Goal: Information Seeking & Learning: Check status

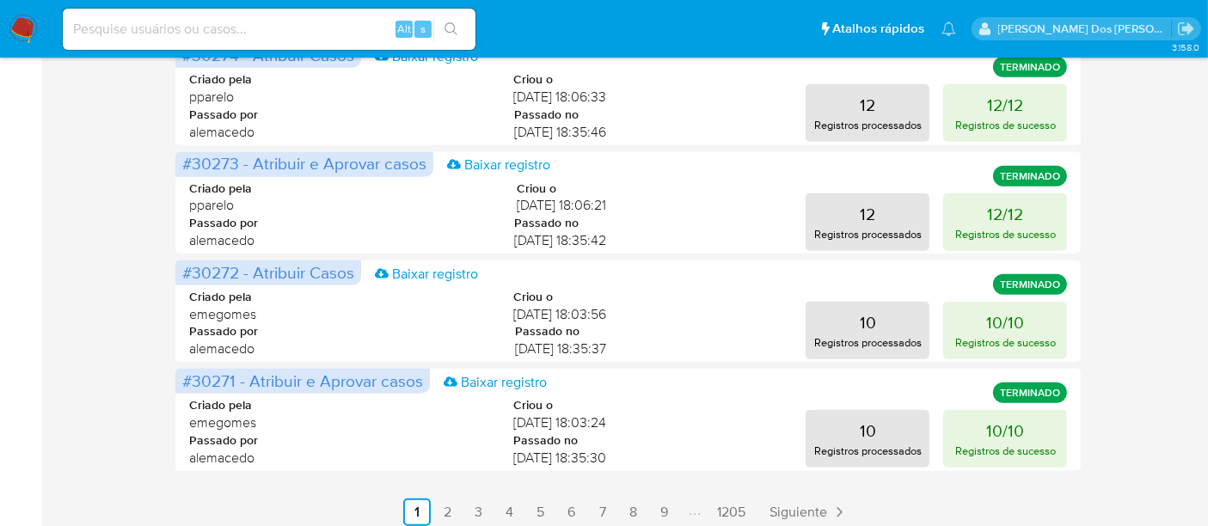
scroll to position [1012, 0]
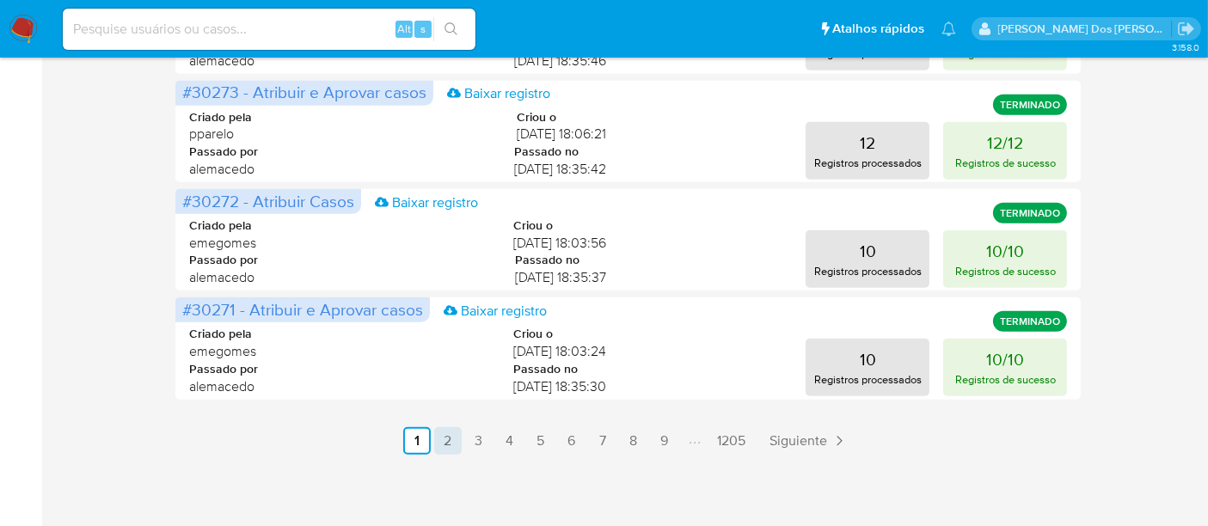
click at [454, 440] on link "2" at bounding box center [448, 441] width 28 height 28
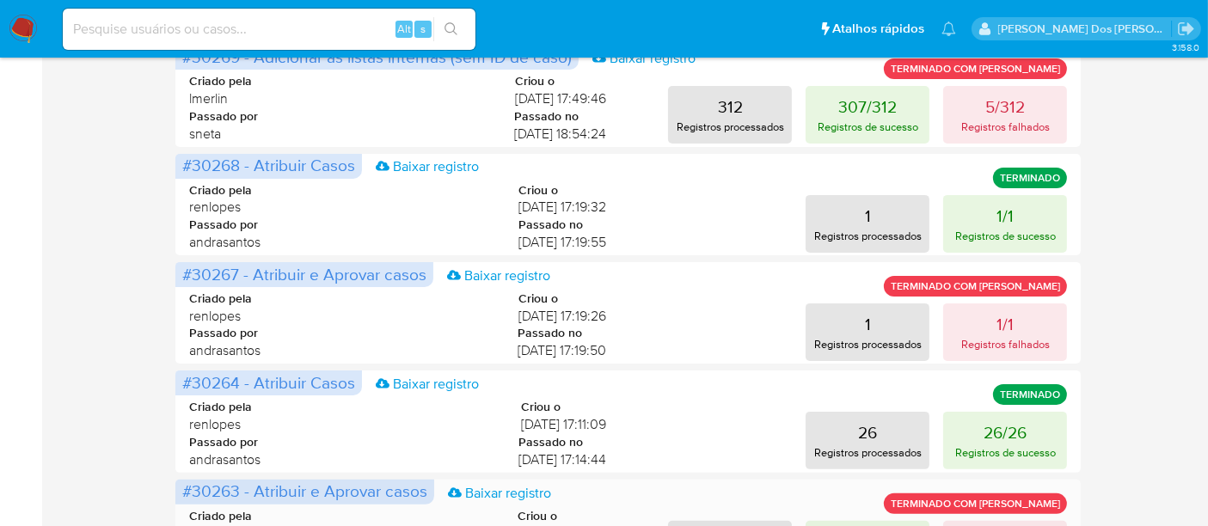
scroll to position [439, 0]
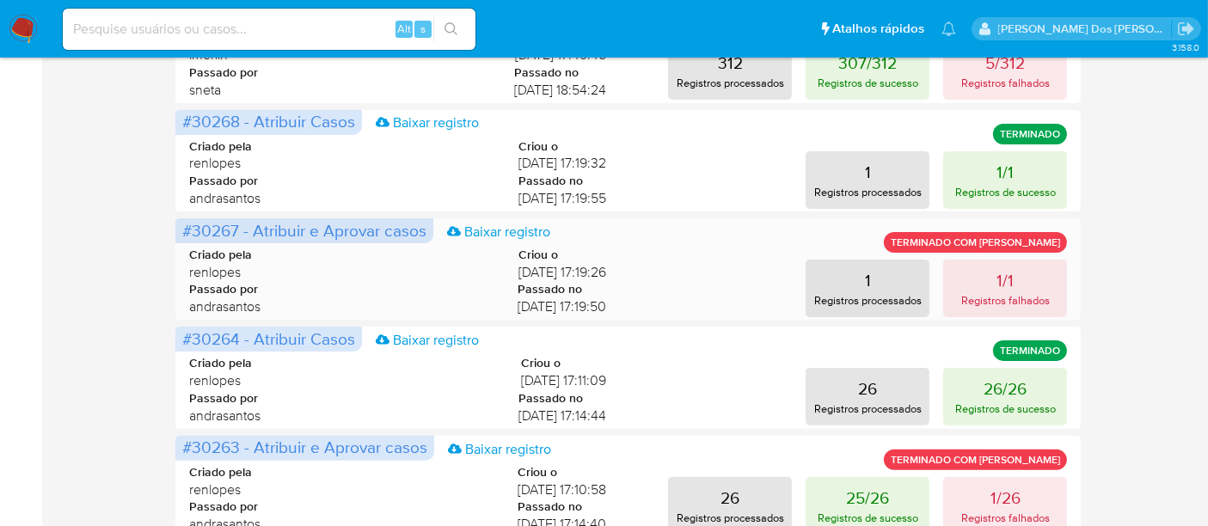
click at [572, 269] on span "[DATE] 17:19:26" at bounding box center [563, 272] width 88 height 19
click at [995, 293] on p "Registros falhados" at bounding box center [1005, 300] width 89 height 16
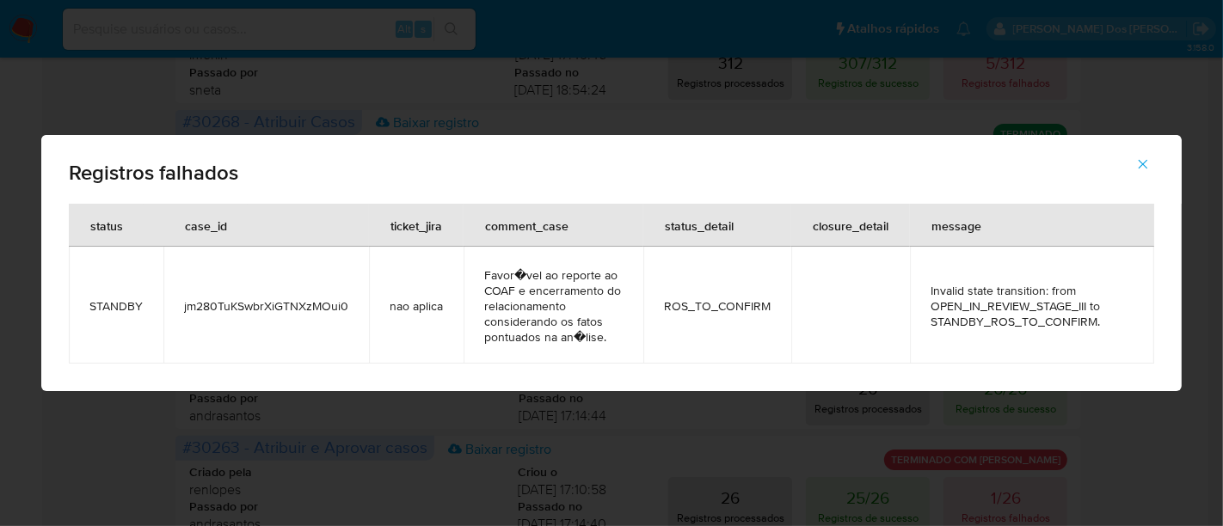
click at [254, 308] on span "jm280TuKSwbrXiGTNXzMOui0" at bounding box center [266, 305] width 164 height 15
drag, startPoint x: 1142, startPoint y: 164, endPoint x: 1062, endPoint y: 159, distance: 80.1
click at [1139, 164] on icon "button" at bounding box center [1142, 164] width 15 height 15
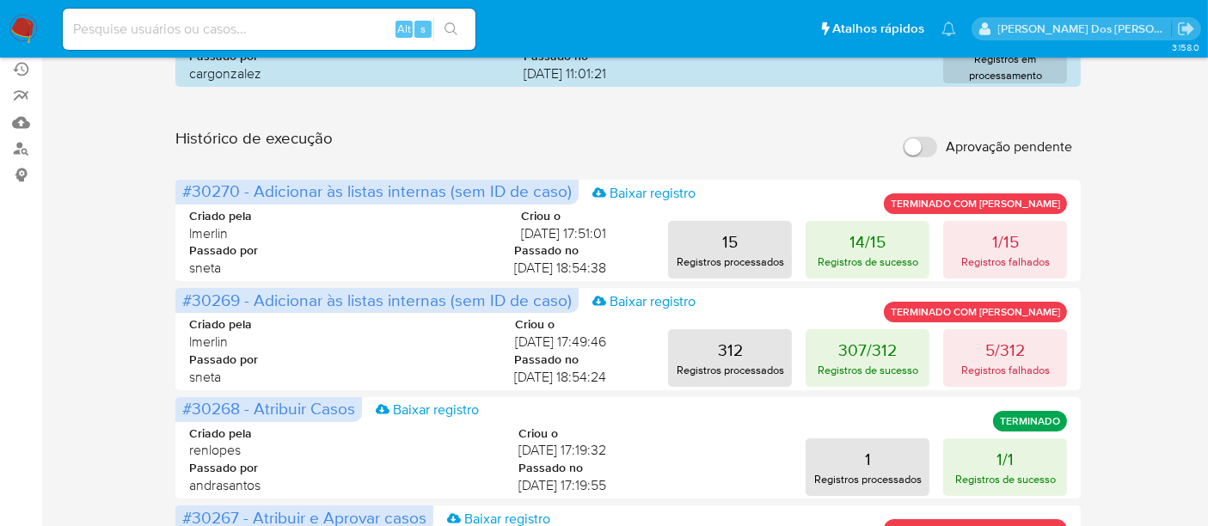
scroll to position [0, 0]
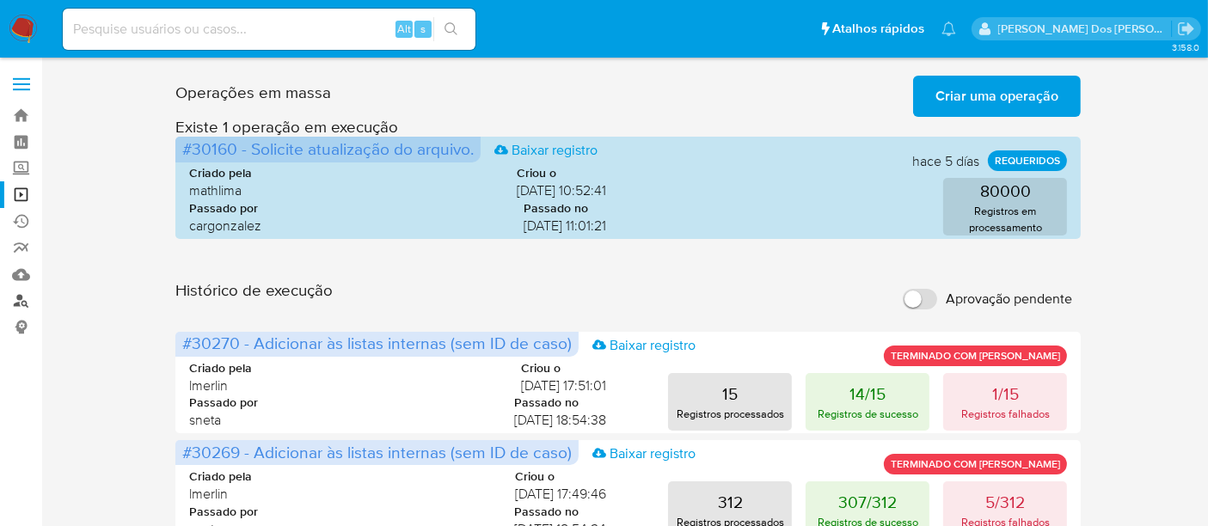
click at [12, 299] on link "Localizador de pessoas" at bounding box center [102, 301] width 205 height 27
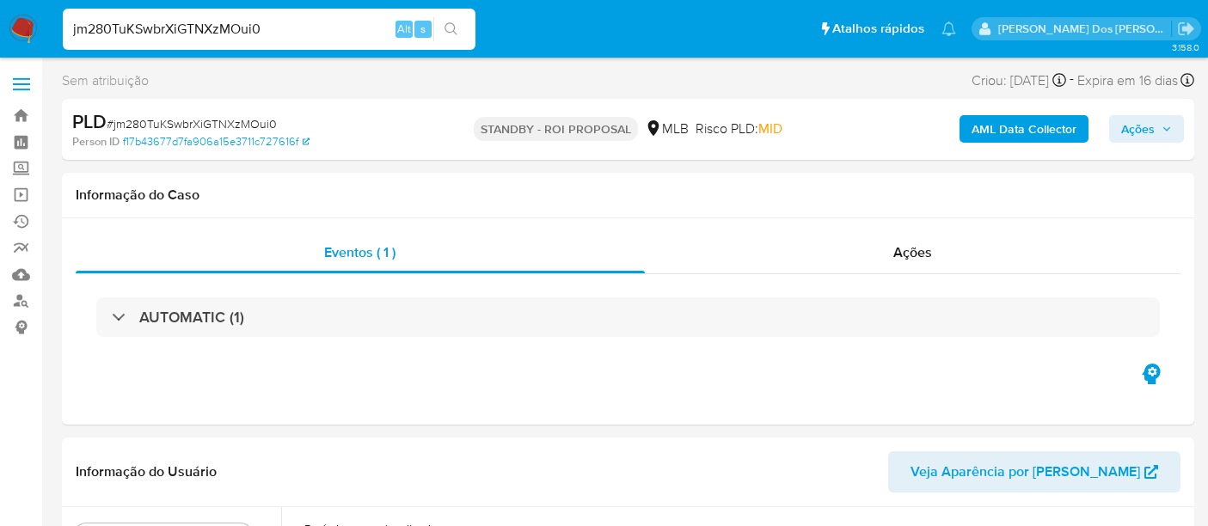
select select "10"
click at [200, 28] on input "jm280TuKSwbrXiGTNXzMOui0" at bounding box center [269, 29] width 413 height 22
click at [285, 28] on input "jm280TuKSwbrXiGTNXzMOui0" at bounding box center [269, 29] width 413 height 22
click at [27, 35] on img at bounding box center [23, 29] width 29 height 29
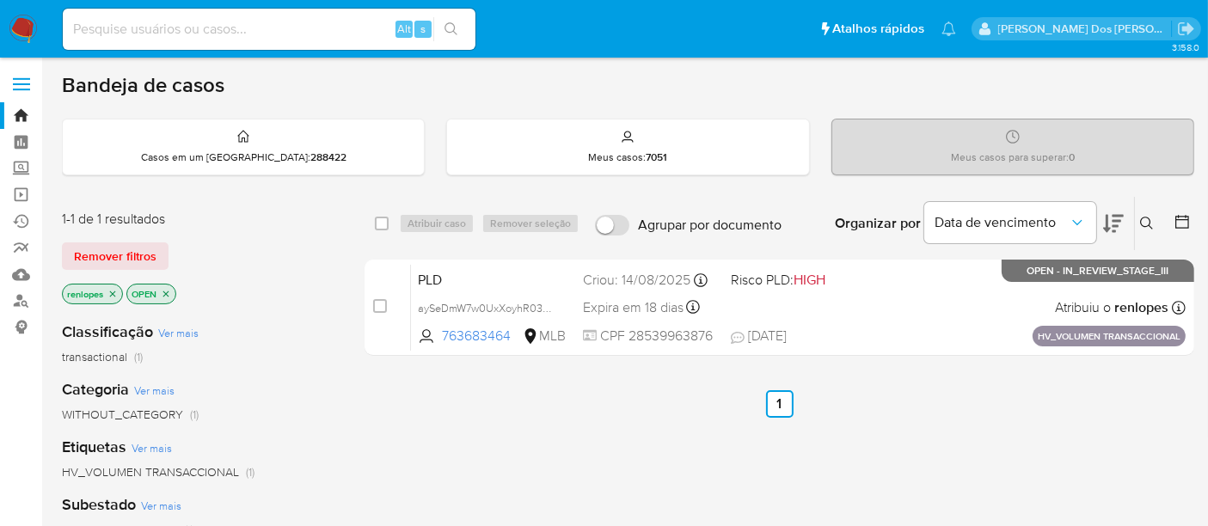
click at [282, 31] on input at bounding box center [269, 29] width 413 height 22
paste input "jm280TuKSwbrXiGTNXzMOui0"
type input "jm280TuKSwbrXiGTNXzMOui0"
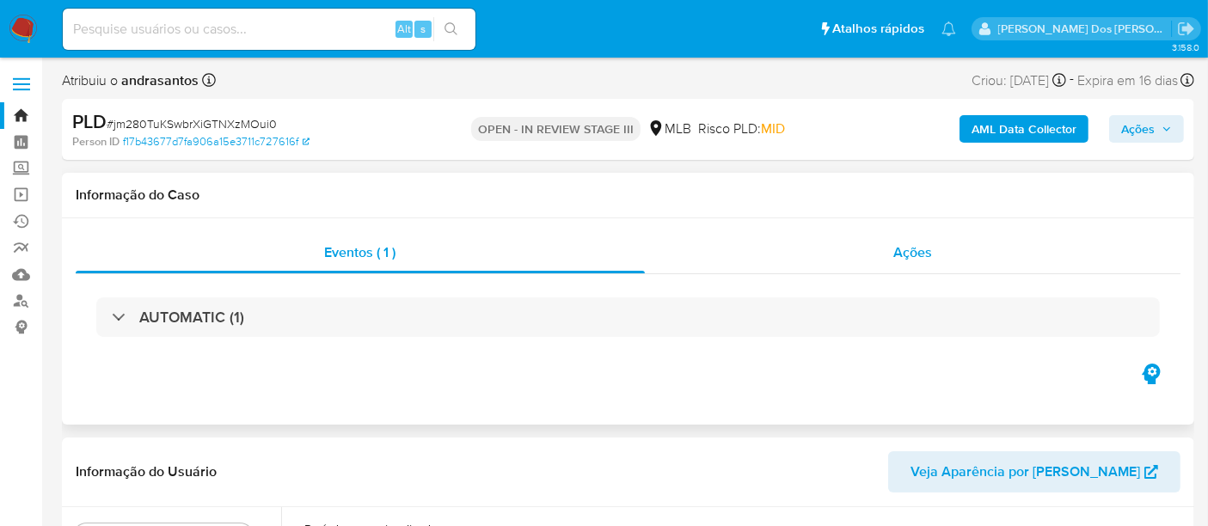
select select "10"
click at [909, 258] on span "Ações" at bounding box center [912, 252] width 39 height 20
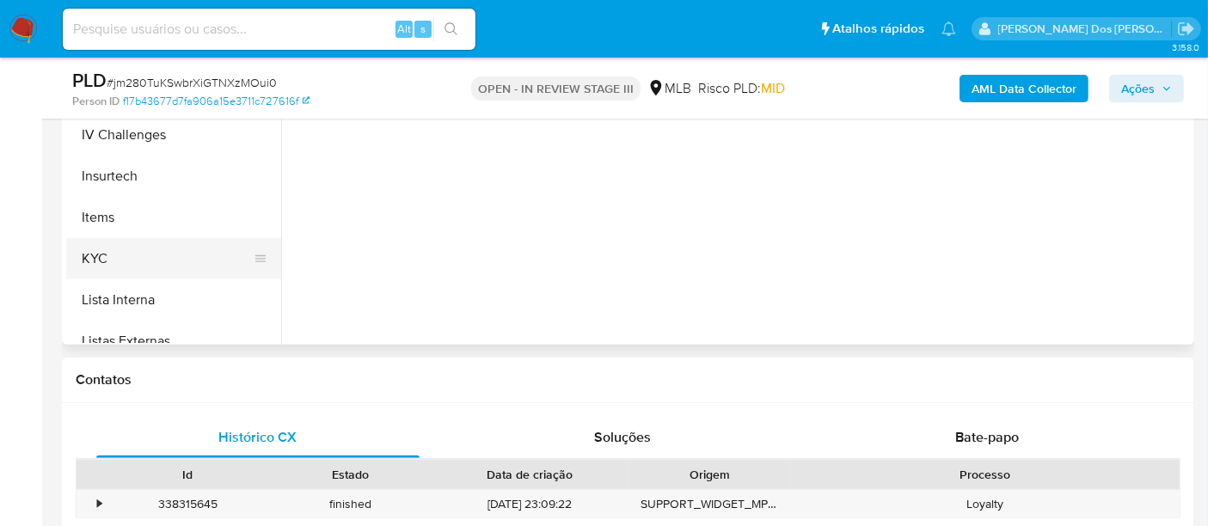
scroll to position [573, 0]
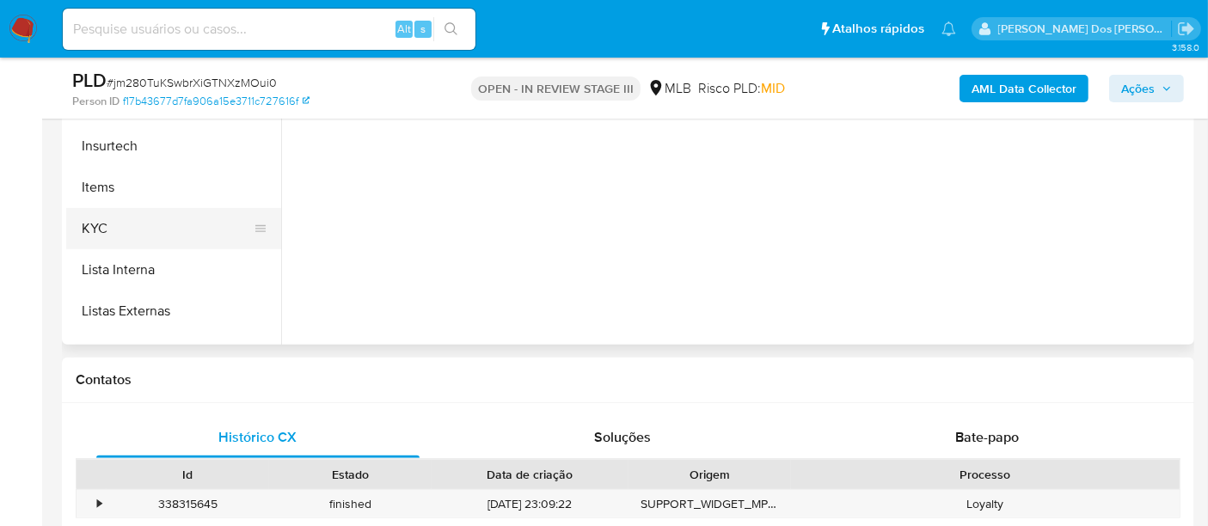
click at [108, 224] on button "KYC" at bounding box center [166, 228] width 201 height 41
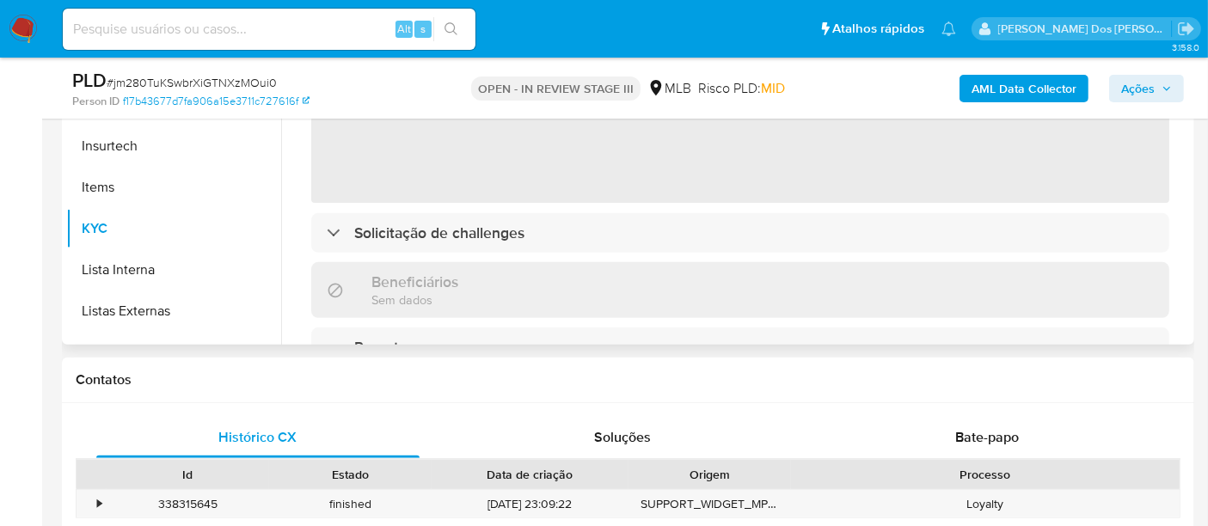
scroll to position [477, 0]
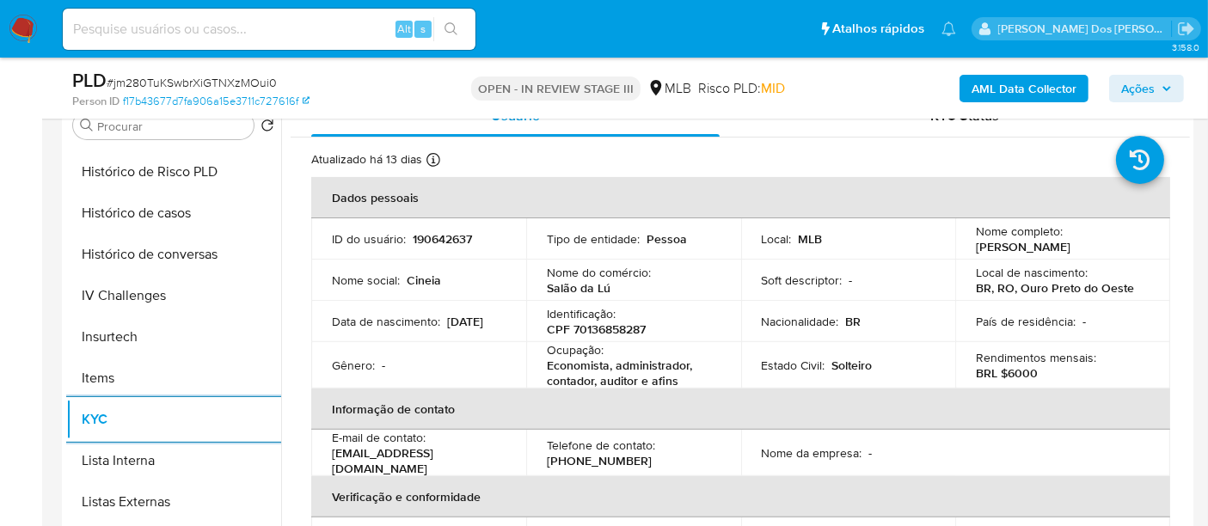
click at [244, 35] on input at bounding box center [269, 29] width 413 height 22
paste input "aySeDmW7w0UxXoyhR03mjavX"
type input "aySeDmW7w0UxXoyhR03mjavX"
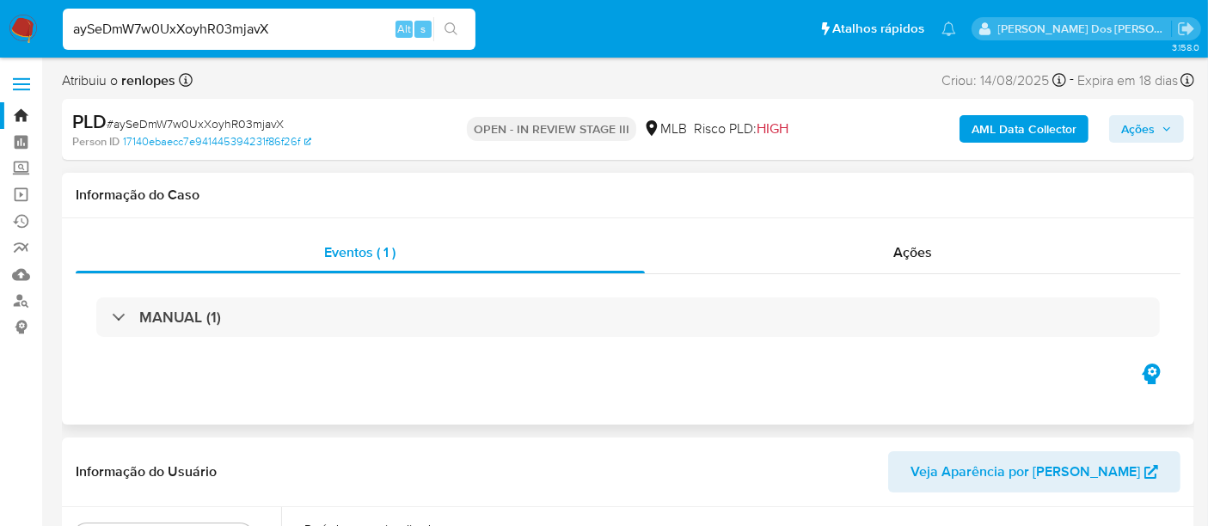
select select "10"
click at [138, 34] on input "aySeDmW7w0UxXoyhR03mjavX" at bounding box center [269, 29] width 413 height 22
paste input "CtGyXXJr4WUHkX47AAeT6KLI"
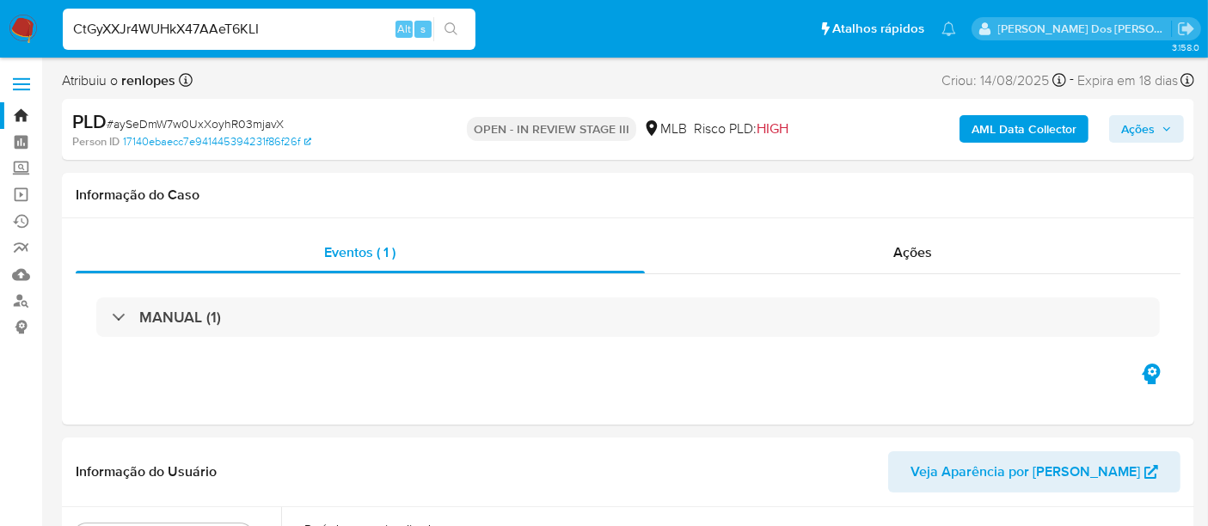
type input "CtGyXXJr4WUHkX47AAeT6KLI"
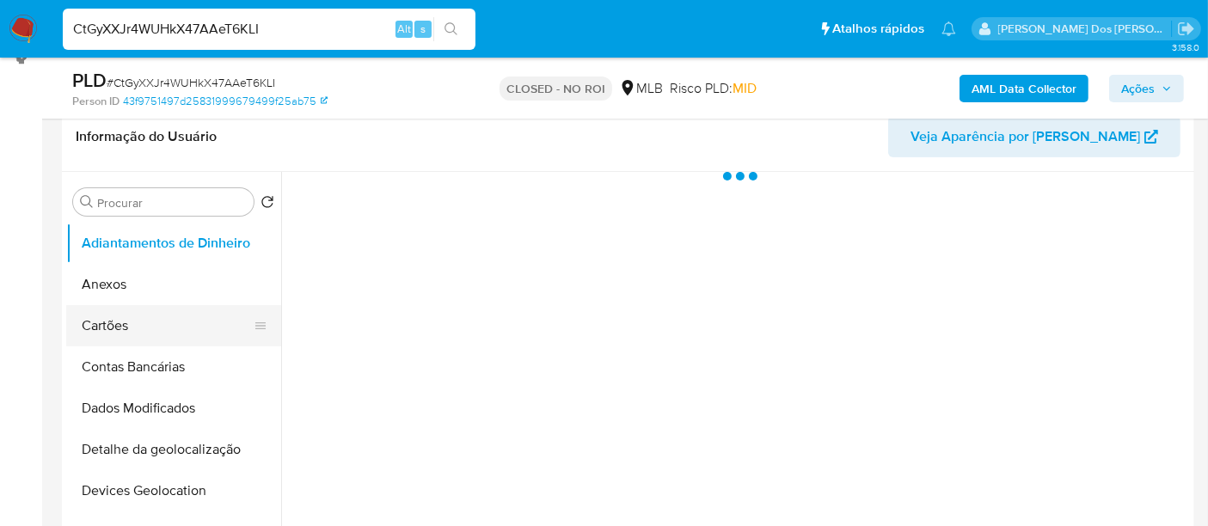
scroll to position [382, 0]
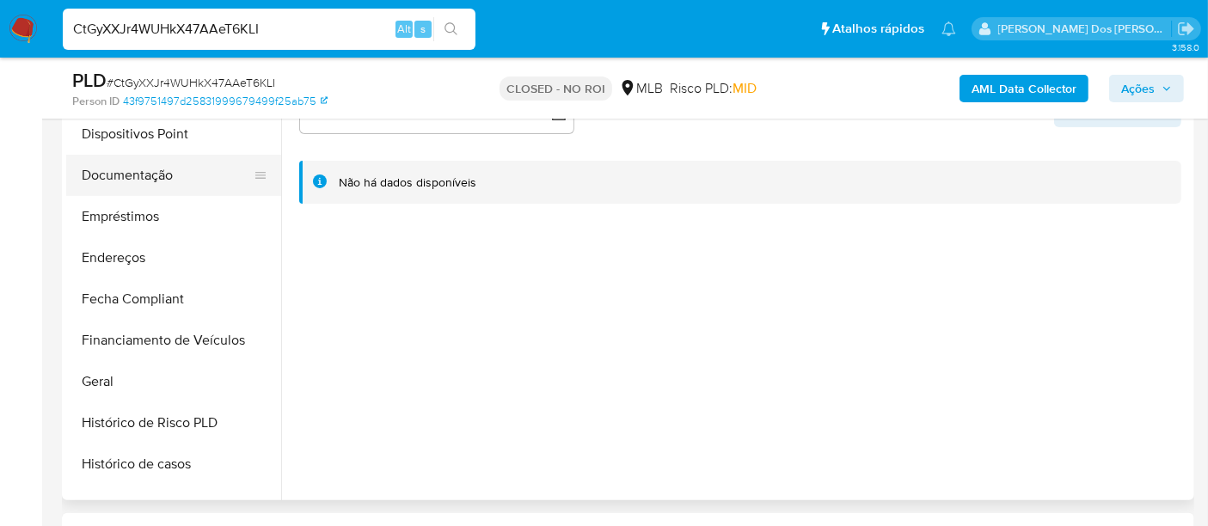
select select "10"
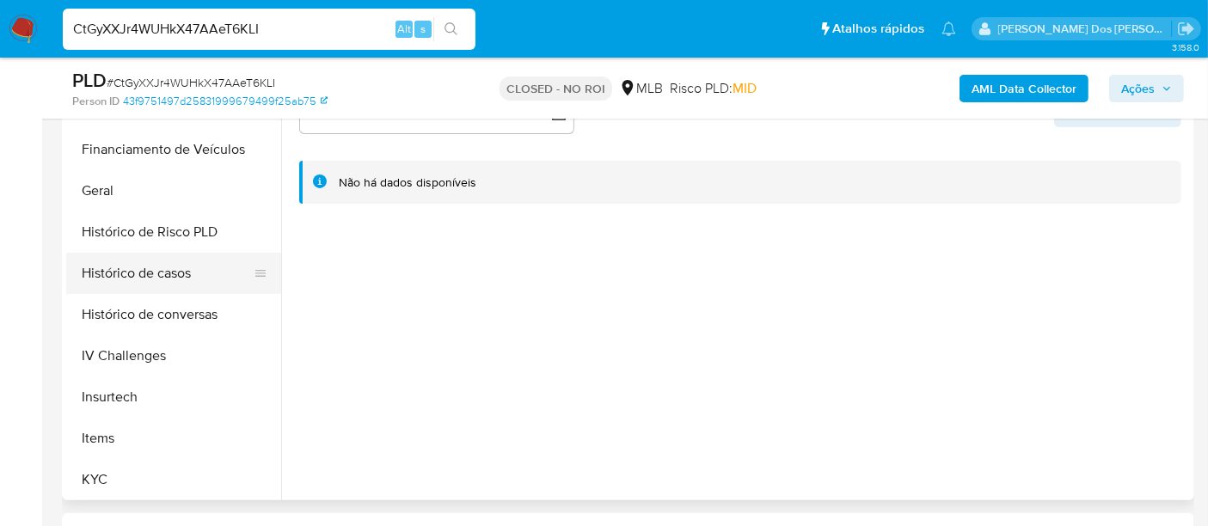
scroll to position [191, 0]
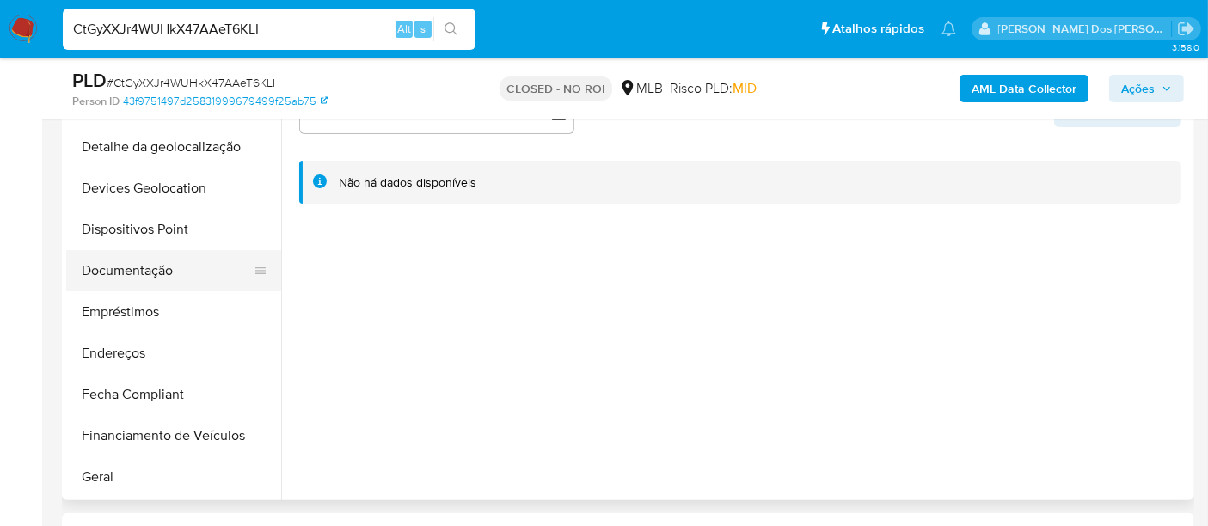
click at [137, 272] on button "Documentação" at bounding box center [166, 270] width 201 height 41
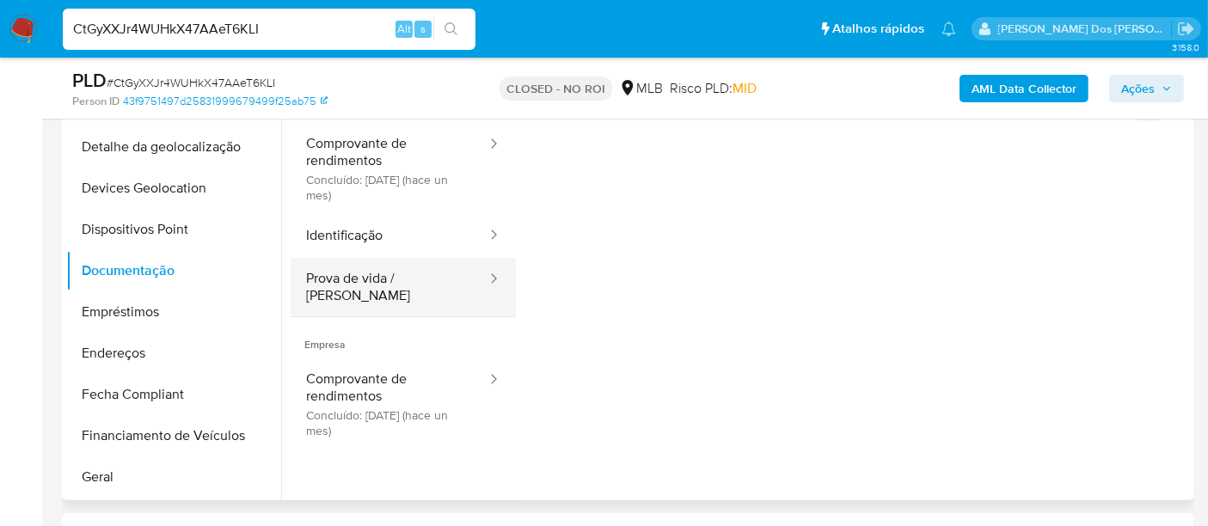
click at [368, 286] on button "Prova de vida / Selfie" at bounding box center [390, 287] width 198 height 58
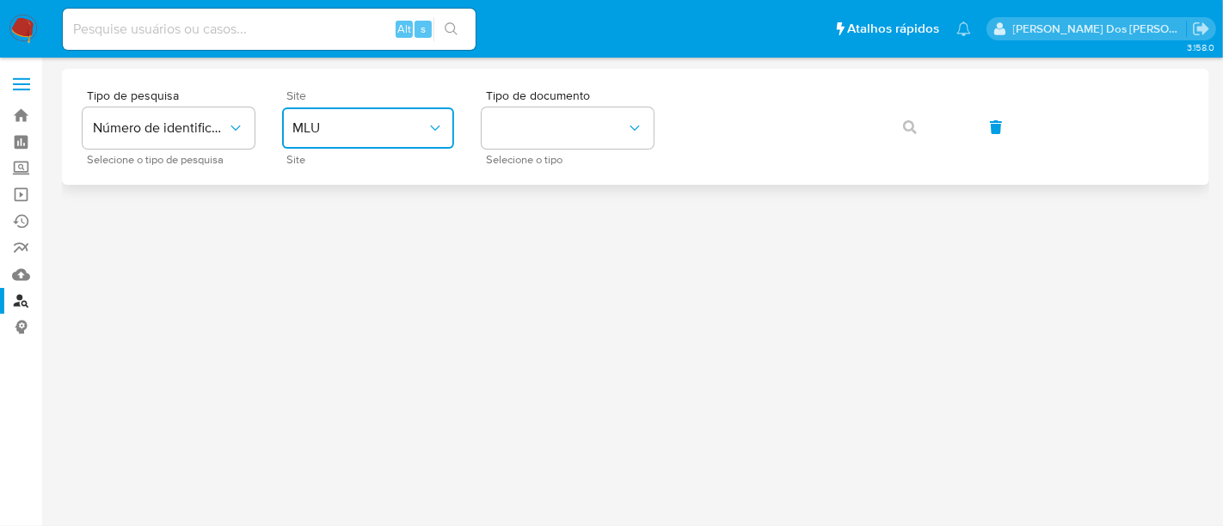
click at [337, 134] on span "MLU" at bounding box center [359, 128] width 134 height 17
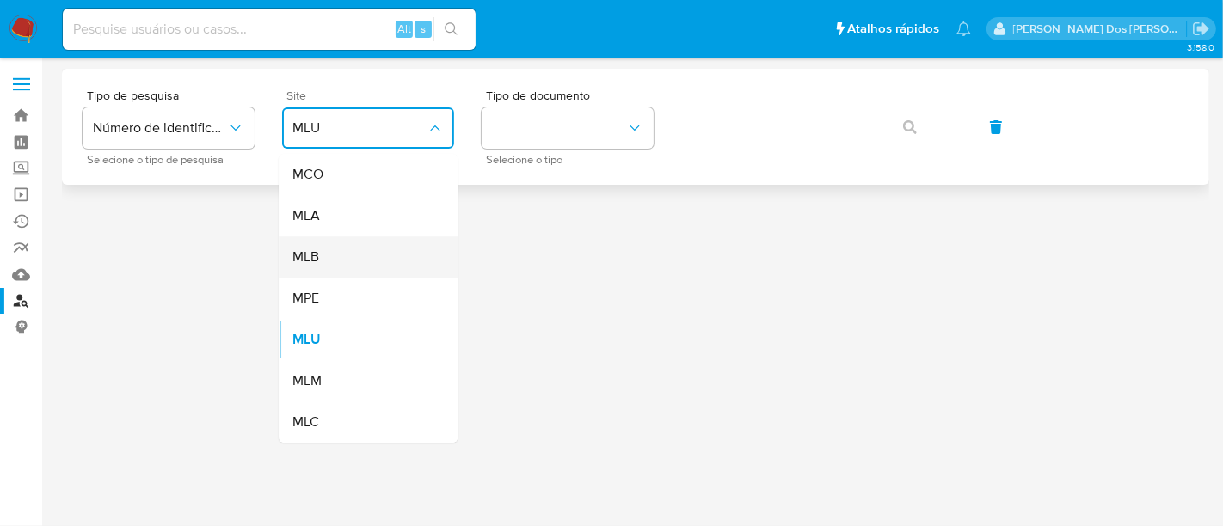
click at [335, 242] on div "MLB" at bounding box center [362, 256] width 141 height 41
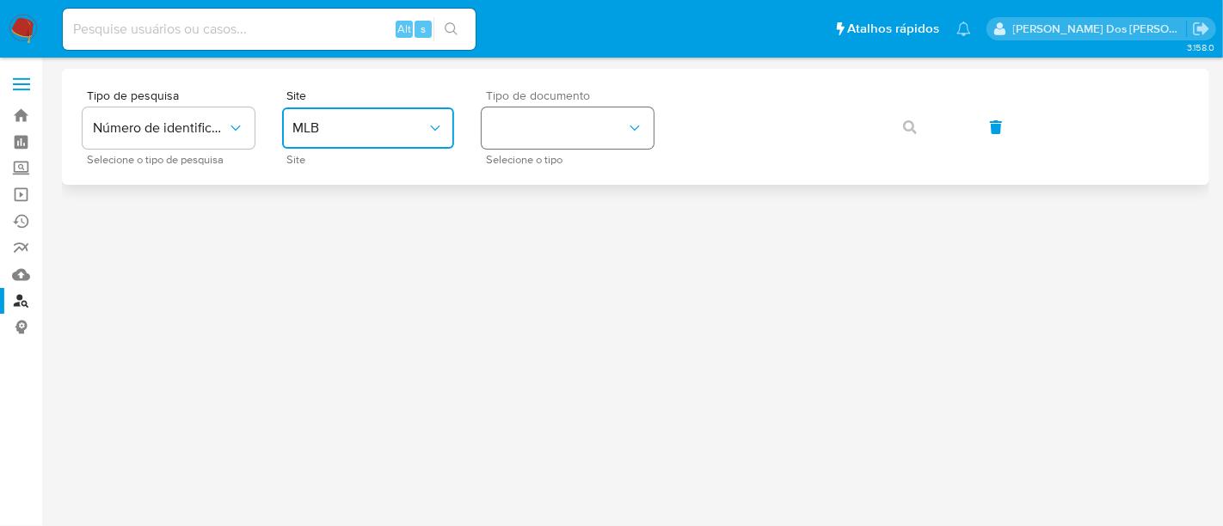
click at [550, 134] on button "identificationType" at bounding box center [568, 127] width 172 height 41
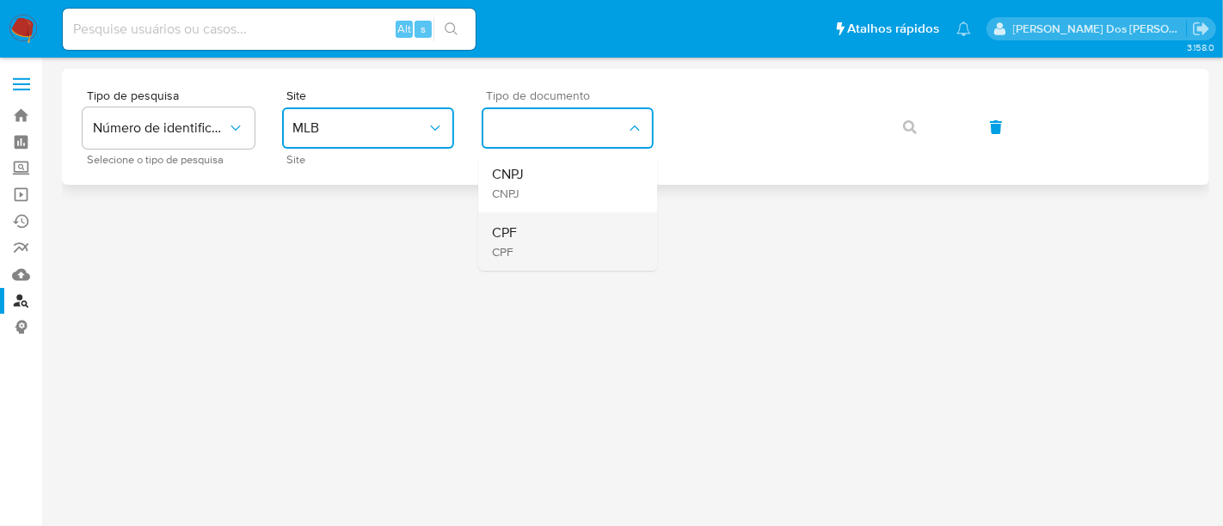
click at [539, 222] on div "CPF CPF" at bounding box center [562, 241] width 141 height 58
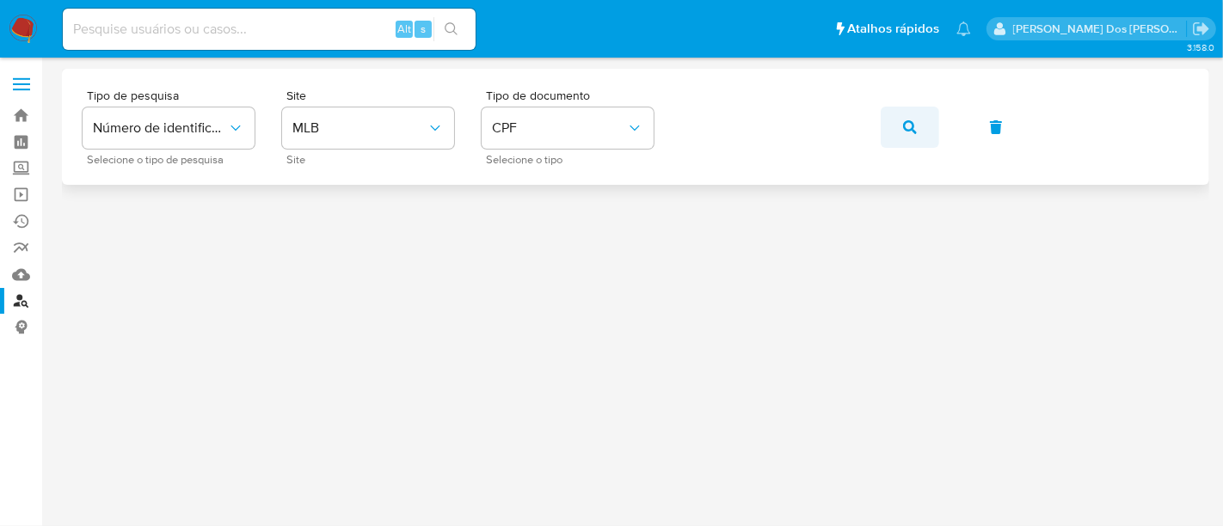
click at [904, 126] on icon "button" at bounding box center [910, 127] width 14 height 14
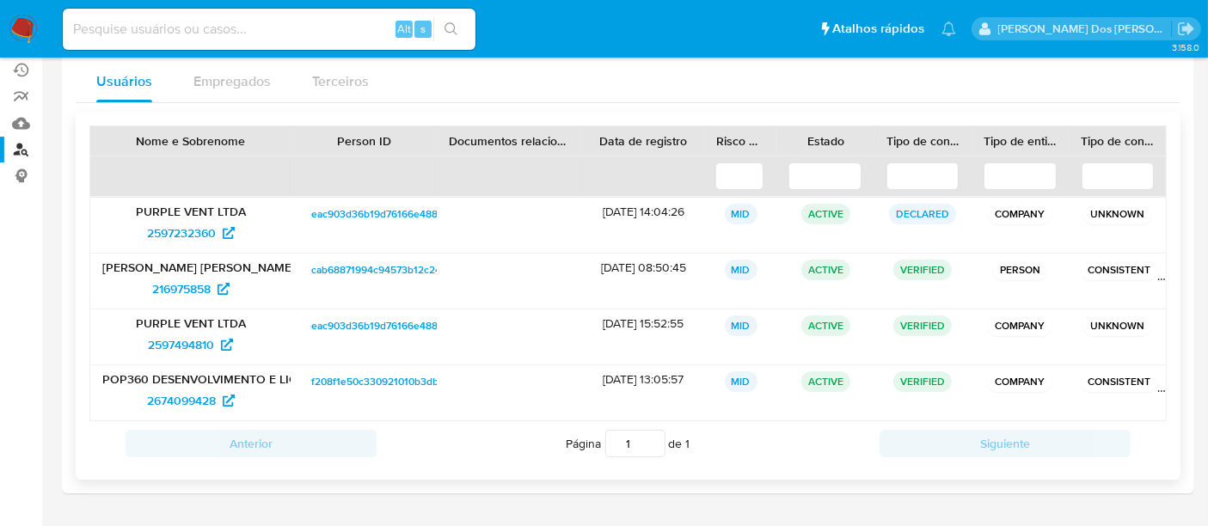
scroll to position [191, 0]
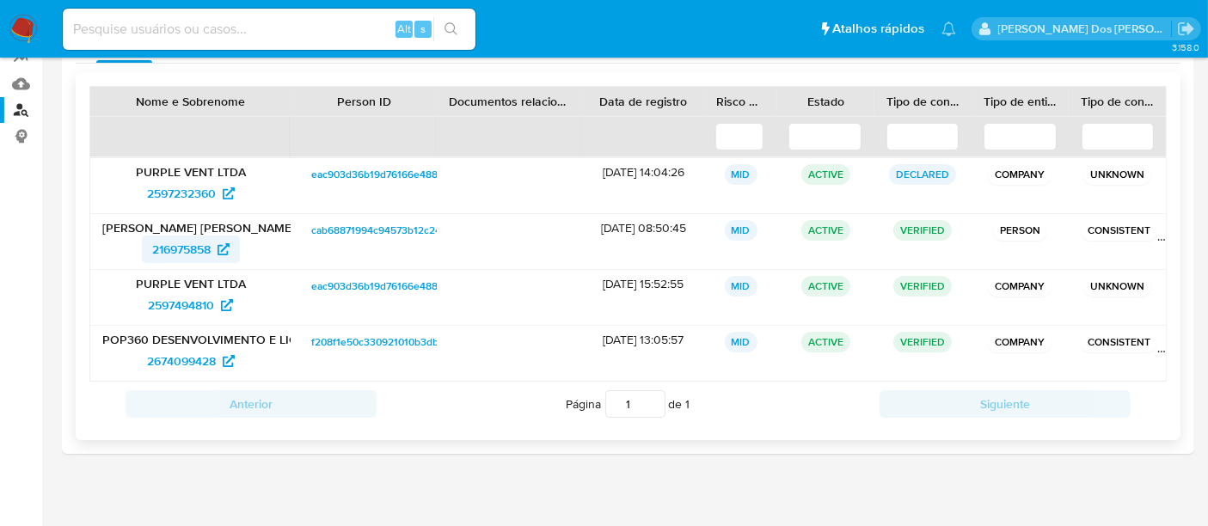
click at [176, 246] on span "216975858" at bounding box center [181, 250] width 58 height 28
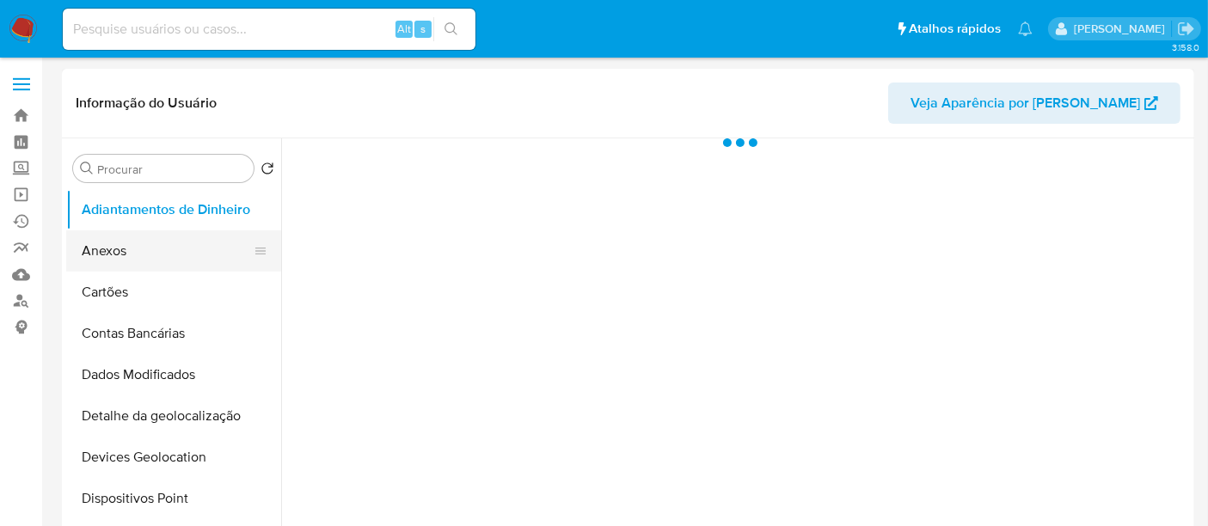
scroll to position [191, 0]
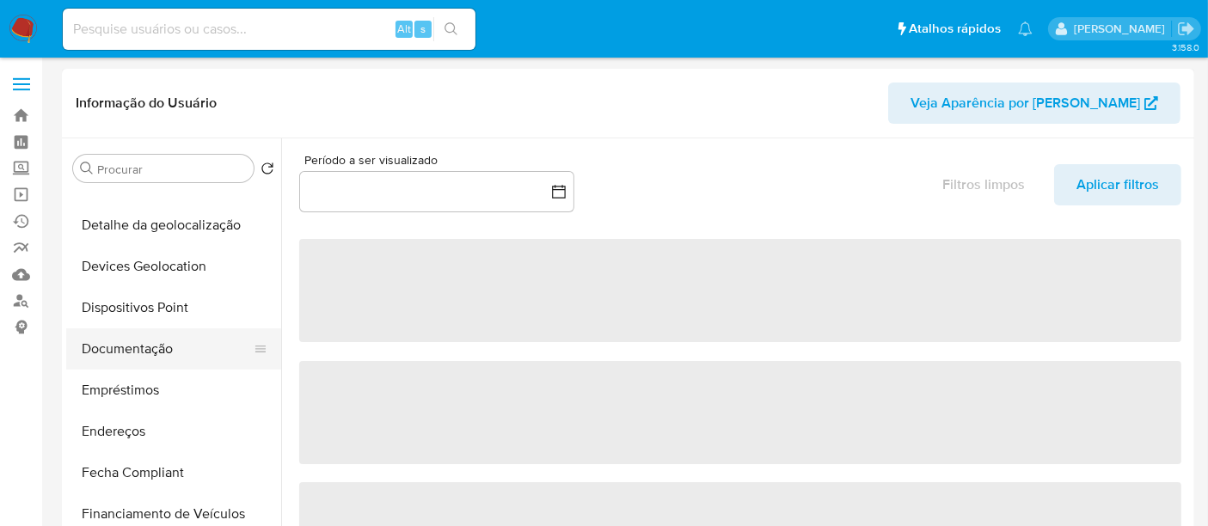
select select "10"
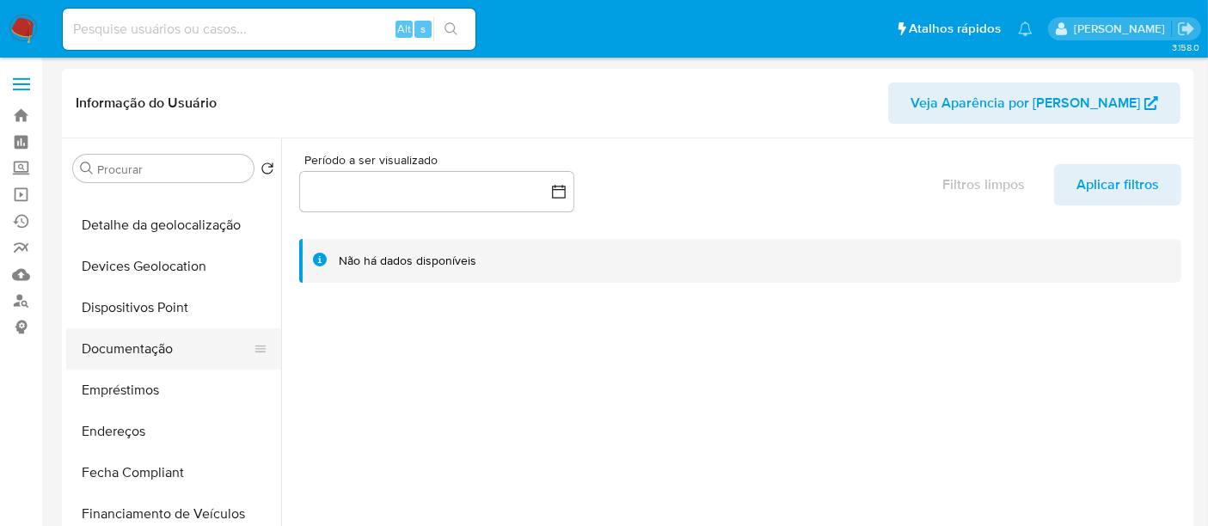
click at [128, 354] on button "Documentação" at bounding box center [166, 348] width 201 height 41
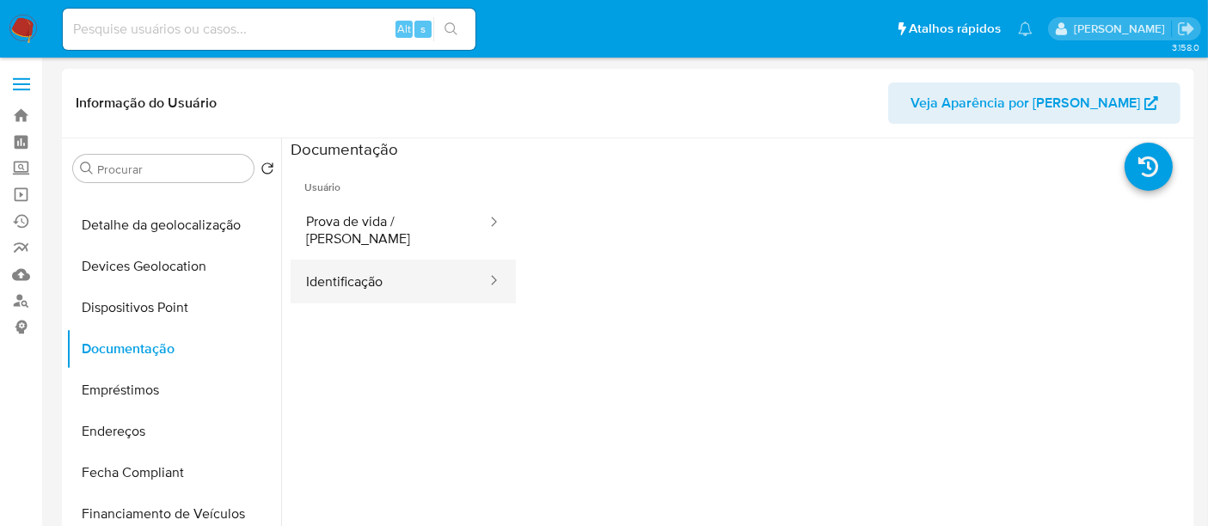
click at [349, 278] on button "Identificação" at bounding box center [390, 282] width 198 height 44
